Goal: Navigation & Orientation: Find specific page/section

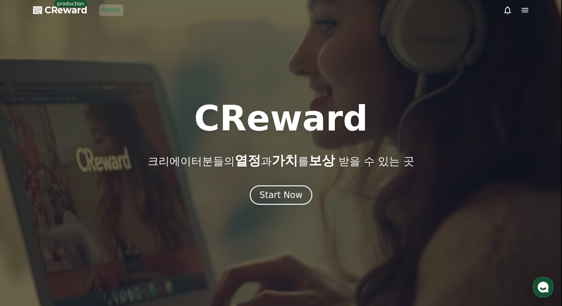
click at [121, 9] on link "Admin" at bounding box center [111, 10] width 24 height 12
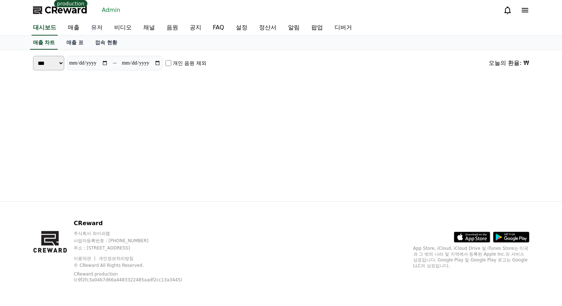
click at [94, 29] on link "유저" at bounding box center [96, 27] width 23 height 15
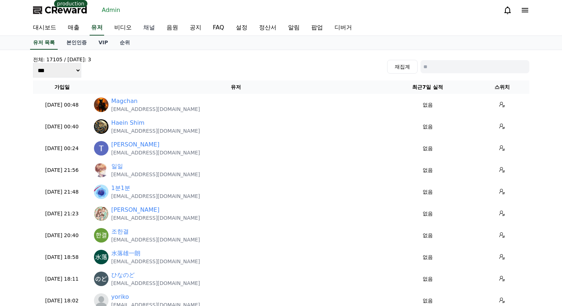
click at [146, 28] on link "채널" at bounding box center [149, 27] width 23 height 15
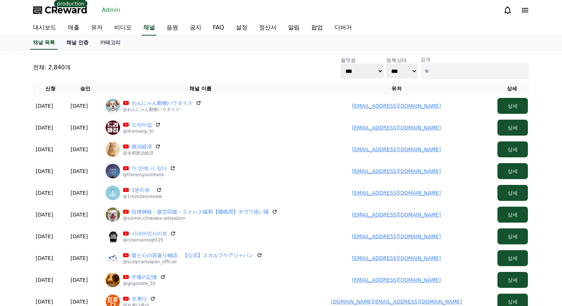
click at [76, 40] on link "채널 인증" at bounding box center [78, 43] width 34 height 14
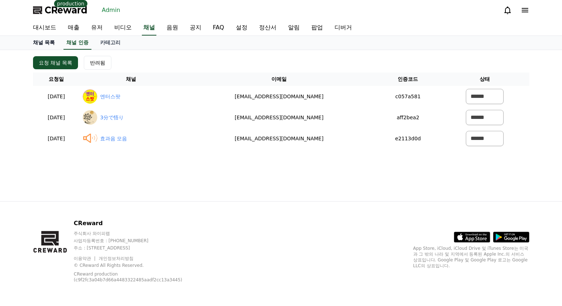
click at [44, 42] on link "채널 목록" at bounding box center [44, 43] width 34 height 14
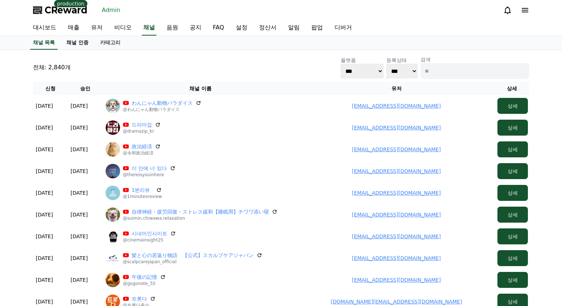
click at [79, 41] on link "채널 인증" at bounding box center [78, 43] width 34 height 14
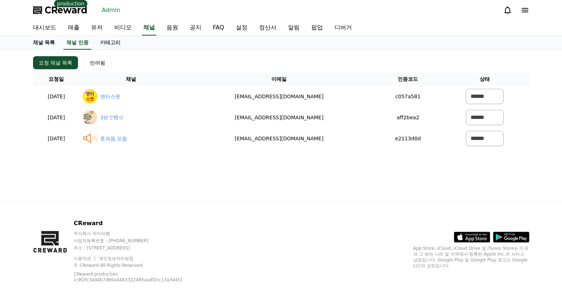
click at [47, 46] on link "채널 목록" at bounding box center [44, 43] width 34 height 14
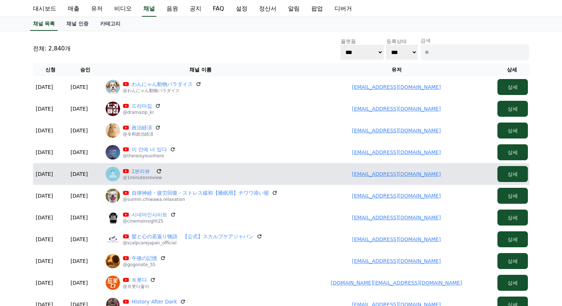
scroll to position [36, 0]
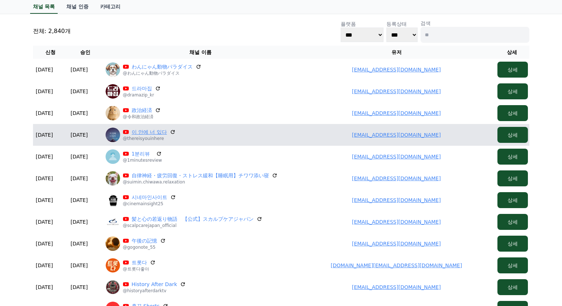
click at [139, 131] on link "이 안에 너 있다" at bounding box center [149, 131] width 35 height 7
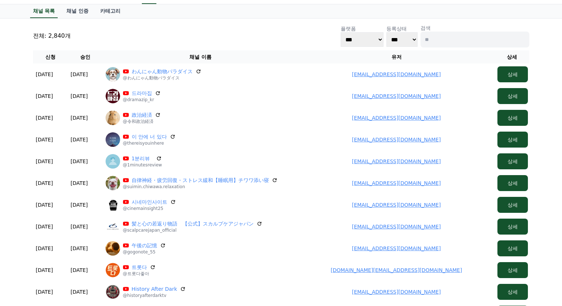
scroll to position [0, 0]
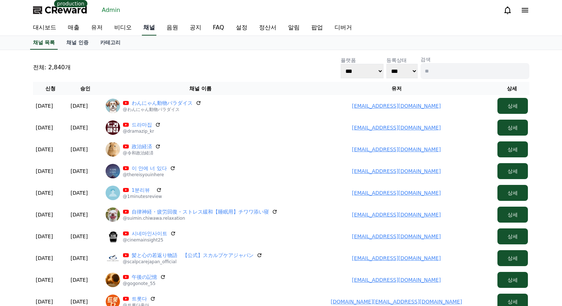
click at [143, 34] on link "채널" at bounding box center [149, 27] width 15 height 15
click at [84, 49] on link "채널 인증" at bounding box center [78, 43] width 34 height 14
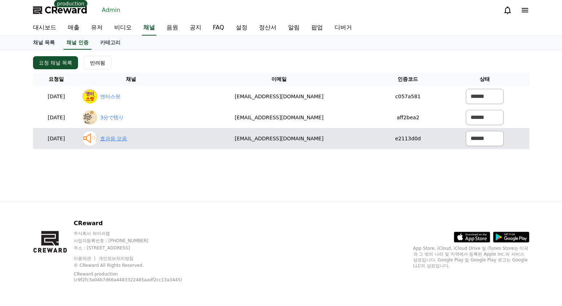
click at [127, 141] on link "효과음 모음" at bounding box center [113, 139] width 27 height 8
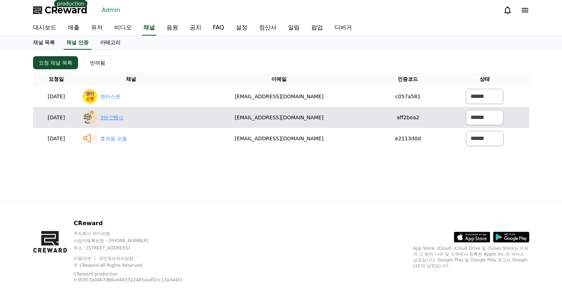
click at [124, 114] on link "3分で悟り" at bounding box center [112, 118] width 24 height 8
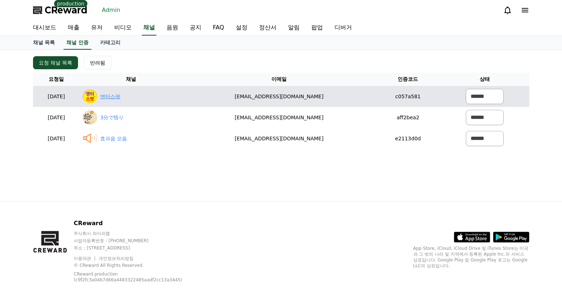
click at [121, 98] on link "엔터스팟" at bounding box center [110, 97] width 20 height 8
